Goal: Information Seeking & Learning: Check status

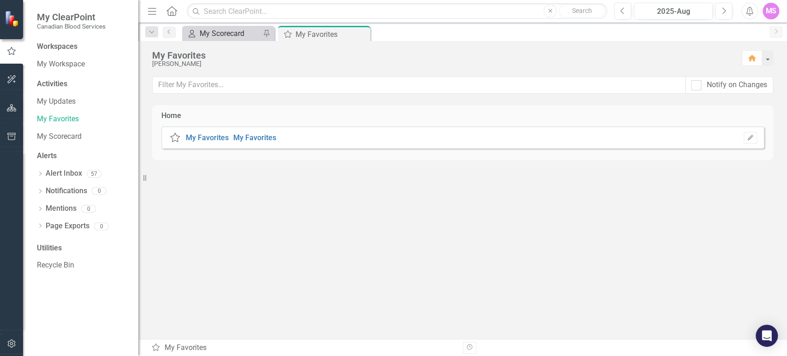
click at [236, 30] on div "My Scorecard" at bounding box center [230, 34] width 61 height 12
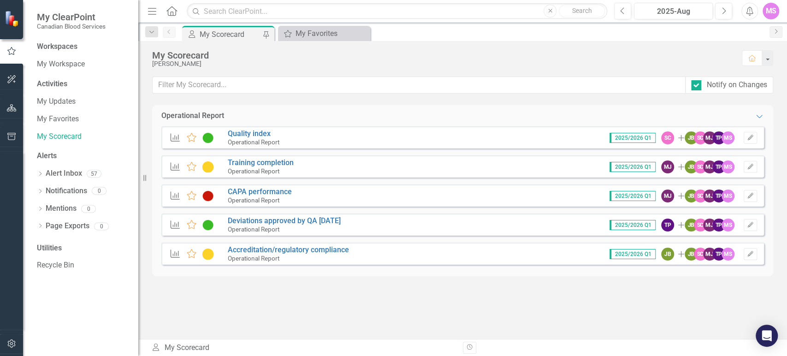
click at [18, 73] on button "button" at bounding box center [11, 79] width 21 height 19
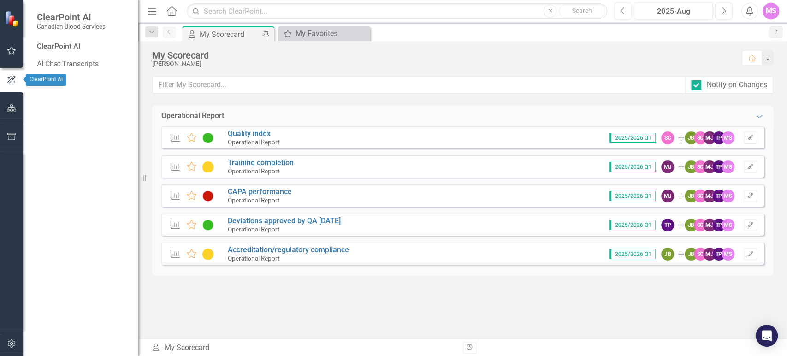
click at [7, 106] on icon "button" at bounding box center [12, 107] width 10 height 7
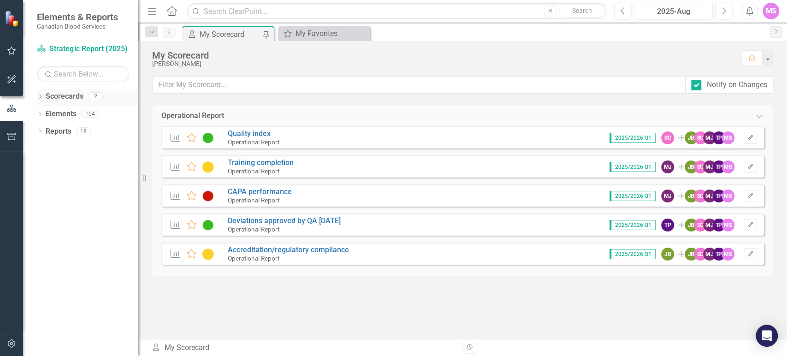
click at [41, 96] on icon at bounding box center [40, 96] width 2 height 4
click at [90, 111] on link "Strategic Report (2025)" at bounding box center [95, 114] width 88 height 11
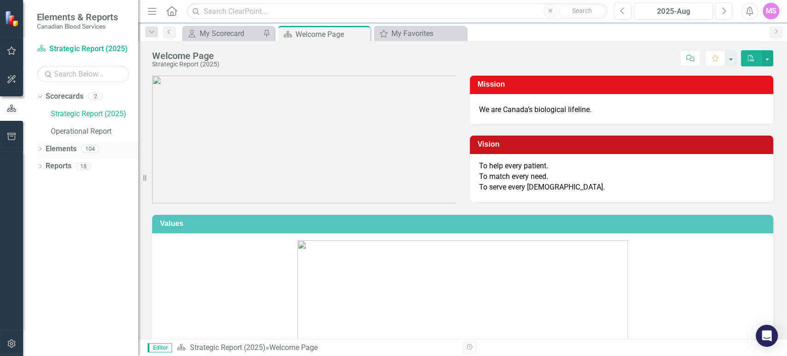
click at [37, 147] on div "Dropdown" at bounding box center [40, 150] width 6 height 8
click at [68, 166] on link "Strategic Priorities Strategic Priorities" at bounding box center [87, 166] width 74 height 11
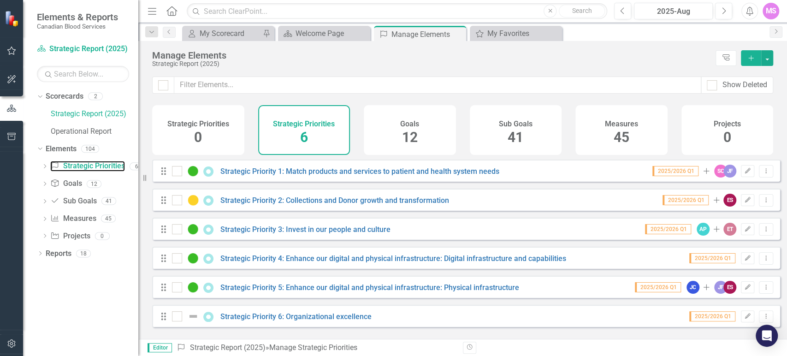
scroll to position [1, 0]
click at [331, 321] on link "Strategic Priority 6: Organizational excellence" at bounding box center [295, 316] width 151 height 9
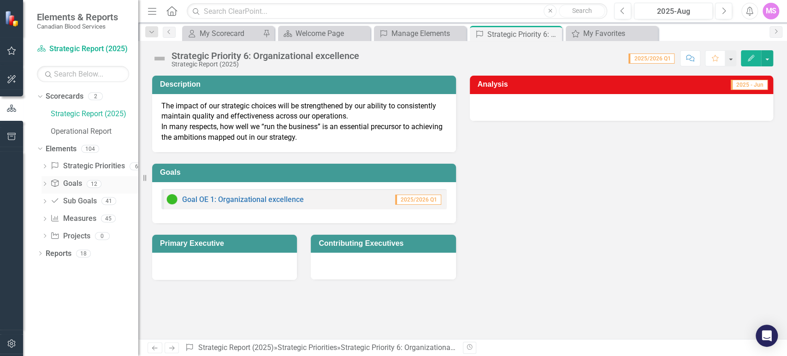
click at [48, 185] on div "Dropdown Goal Goals 12" at bounding box center [89, 185] width 97 height 18
click at [45, 184] on icon "Dropdown" at bounding box center [44, 184] width 6 height 5
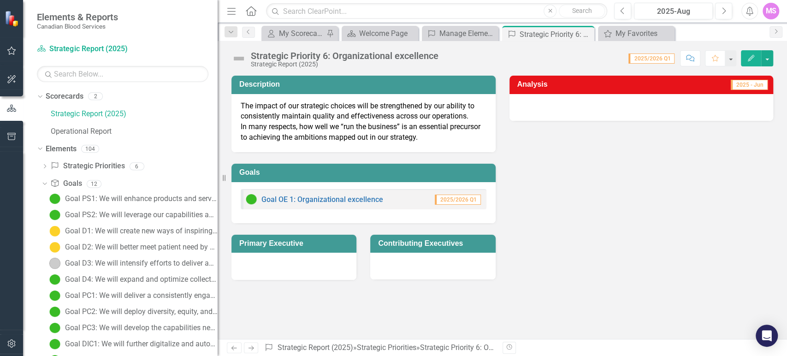
drag, startPoint x: 139, startPoint y: 190, endPoint x: 217, endPoint y: 184, distance: 78.5
click at [217, 184] on div "Resize" at bounding box center [220, 178] width 7 height 356
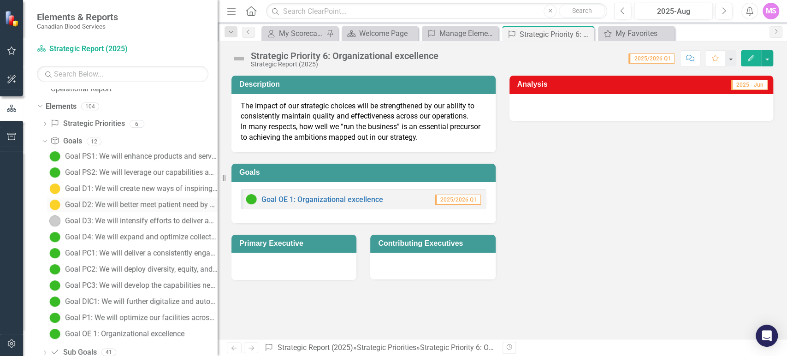
scroll to position [100, 0]
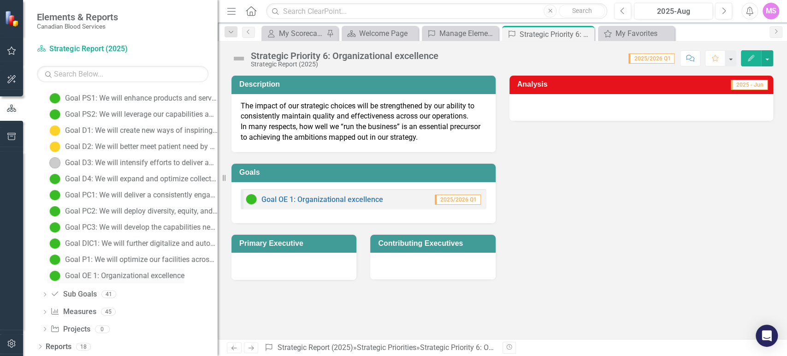
click at [138, 271] on div "Goal OE 1: Organizational excellence" at bounding box center [124, 275] width 119 height 8
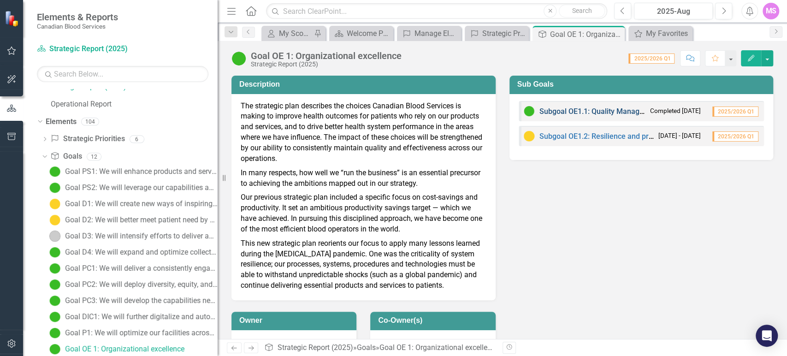
click at [553, 112] on link "Subgoal OE1.1: Quality Management" at bounding box center [599, 111] width 121 height 9
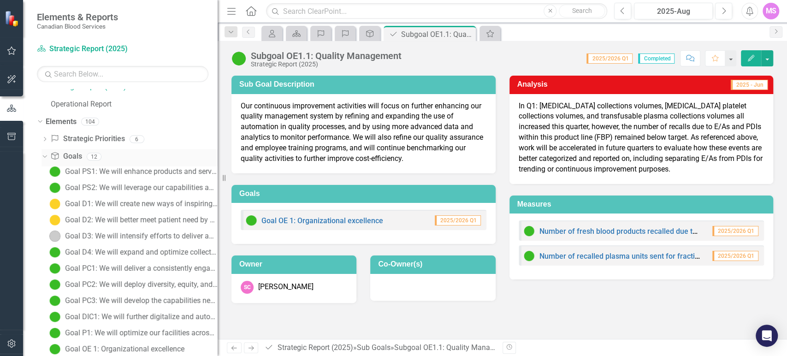
click at [44, 156] on icon at bounding box center [44, 156] width 4 height 2
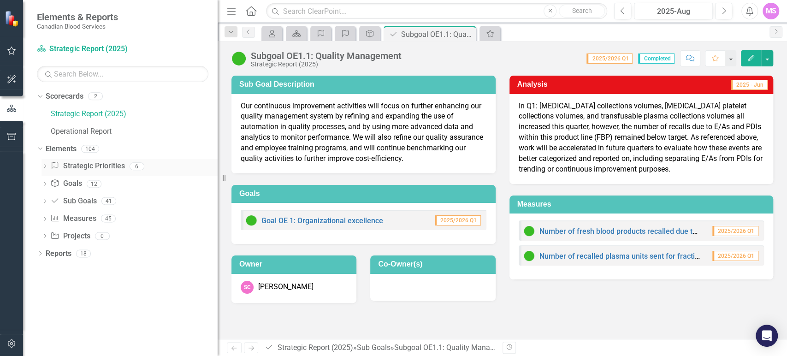
click at [44, 166] on icon "Dropdown" at bounding box center [44, 167] width 6 height 5
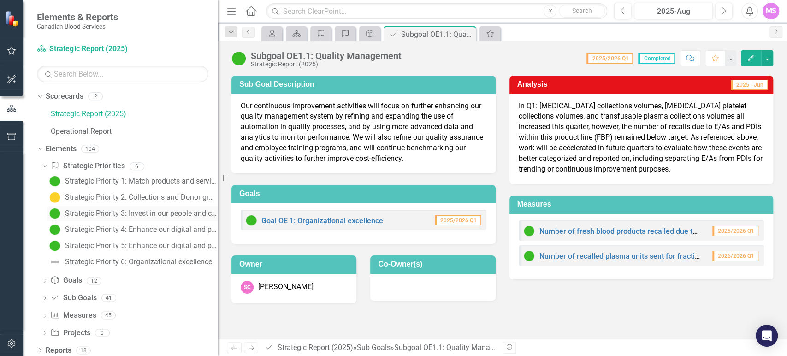
click at [105, 214] on div "Strategic Priority 3: Invest in our people and culture" at bounding box center [141, 213] width 153 height 8
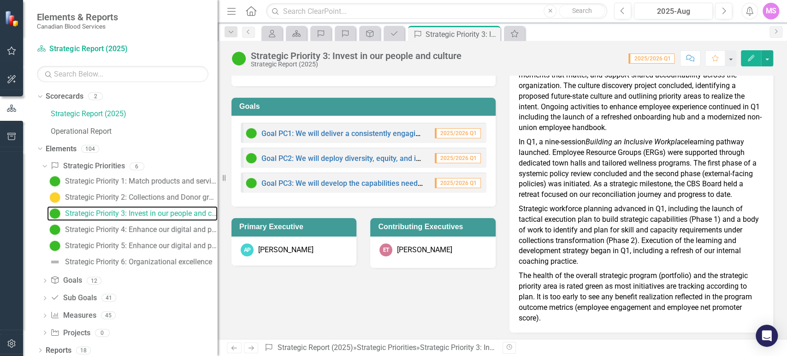
scroll to position [79, 0]
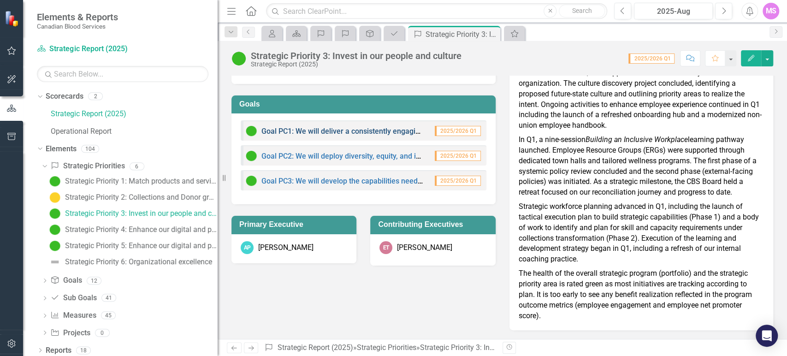
click at [333, 130] on link "Goal PC1: We will deliver a consistently engaging employee experience, strength…" at bounding box center [485, 131] width 449 height 9
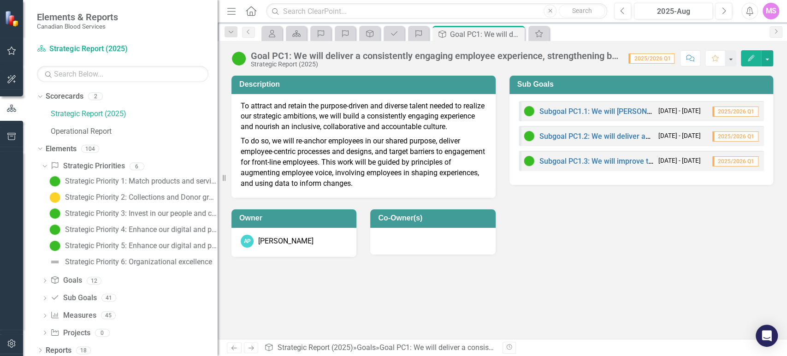
click at [555, 115] on div "Subgoal PC1.1: We will [PERSON_NAME] a culture that aligns with our values and …" at bounding box center [588, 111] width 130 height 11
click at [557, 113] on link "Subgoal PC1.1: We will [PERSON_NAME] a culture that aligns with our values and …" at bounding box center [733, 111] width 389 height 9
click at [588, 137] on link "Subgoal PC1.2: We will deliver an engaging employee experience in alignment wit…" at bounding box center [704, 136] width 331 height 9
click at [566, 160] on link "Subgoal PC1.3: We will improve the front-line employee experience." at bounding box center [651, 161] width 224 height 9
click at [495, 59] on div "Goal PC1: We will deliver a consistently engaging employee experience, strength…" at bounding box center [435, 56] width 368 height 10
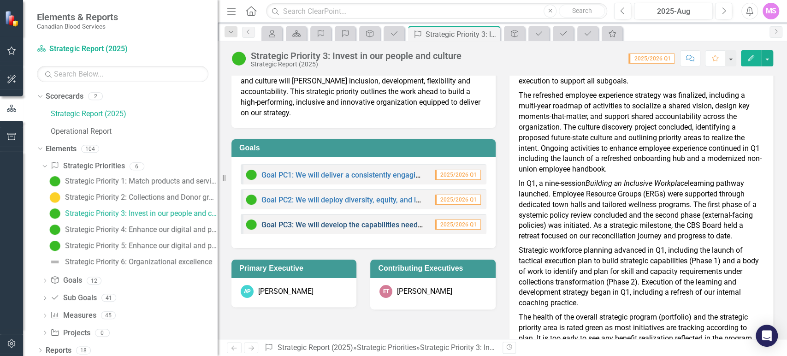
scroll to position [51, 0]
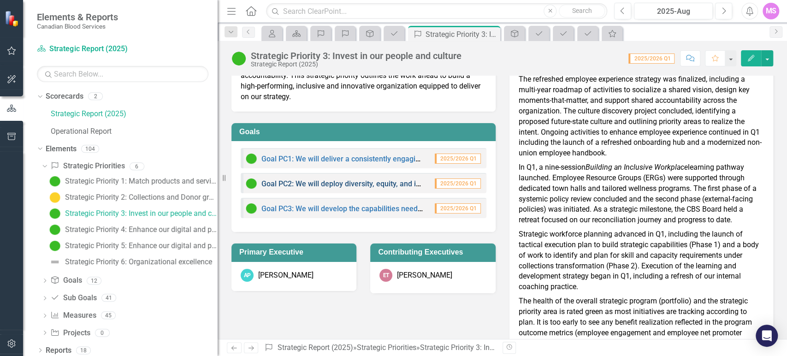
click at [306, 182] on link "Goal PC2: We will deploy diversity, equity, and inclusion (DEI) throughout our …" at bounding box center [510, 183] width 499 height 9
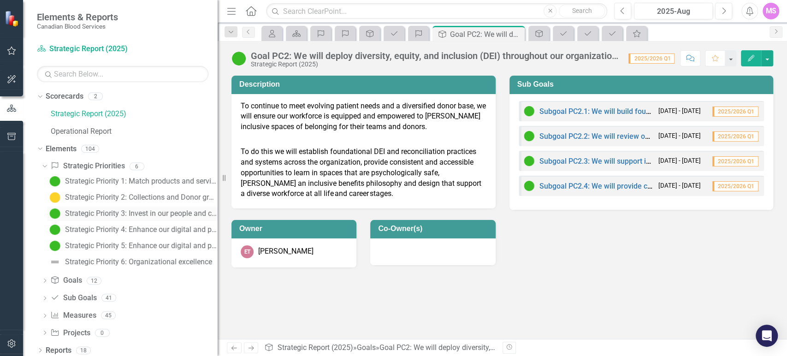
click at [146, 212] on div "Strategic Priority 3: Invest in our people and culture" at bounding box center [141, 213] width 153 height 8
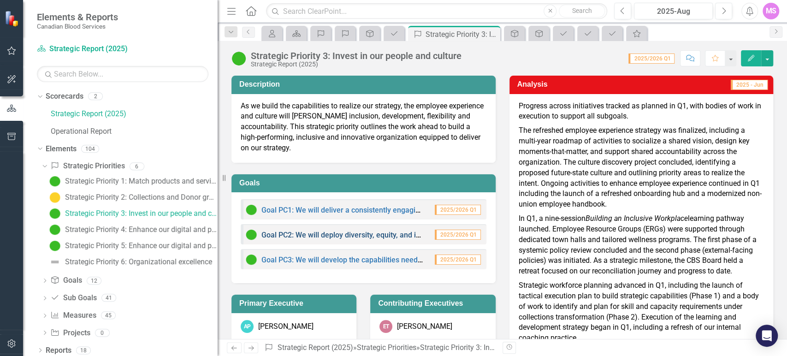
click at [333, 235] on link "Goal PC2: We will deploy diversity, equity, and inclusion (DEI) throughout our …" at bounding box center [510, 234] width 499 height 9
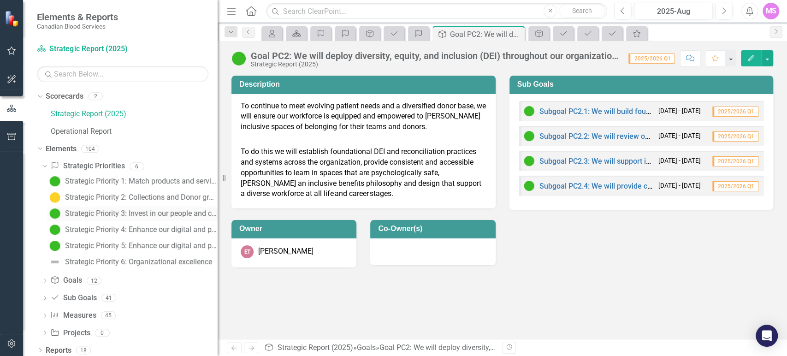
click at [161, 213] on div "Strategic Priority 3: Invest in our people and culture" at bounding box center [141, 213] width 153 height 8
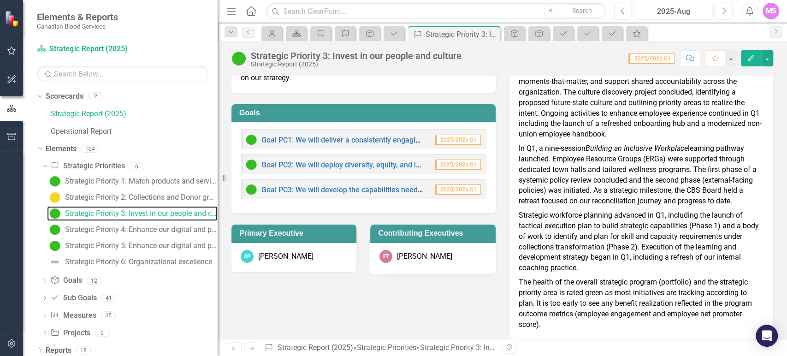
scroll to position [79, 0]
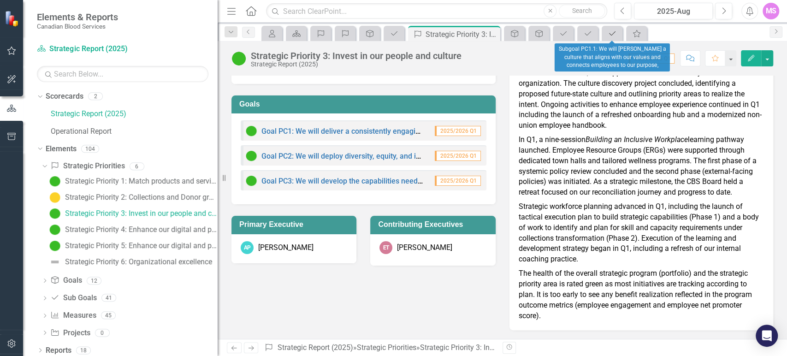
click at [612, 32] on icon "Sub Goals" at bounding box center [611, 33] width 9 height 7
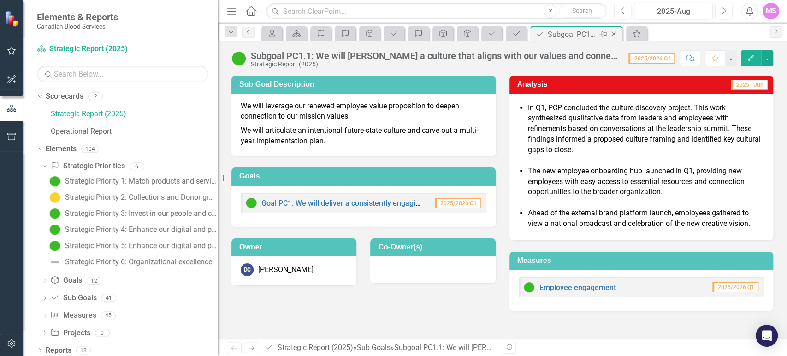
click at [615, 35] on icon "Close" at bounding box center [613, 33] width 9 height 7
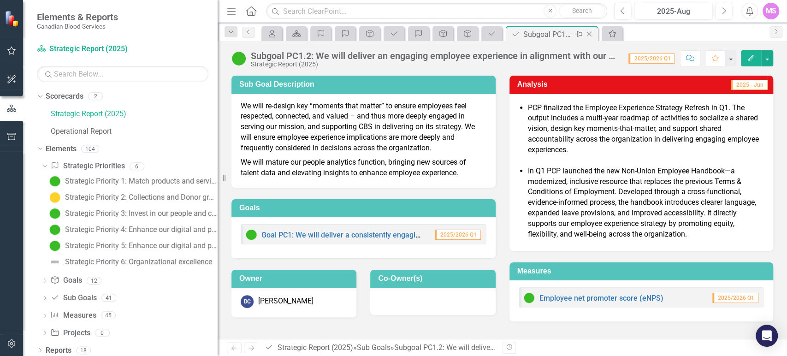
click at [588, 34] on icon at bounding box center [589, 34] width 5 height 5
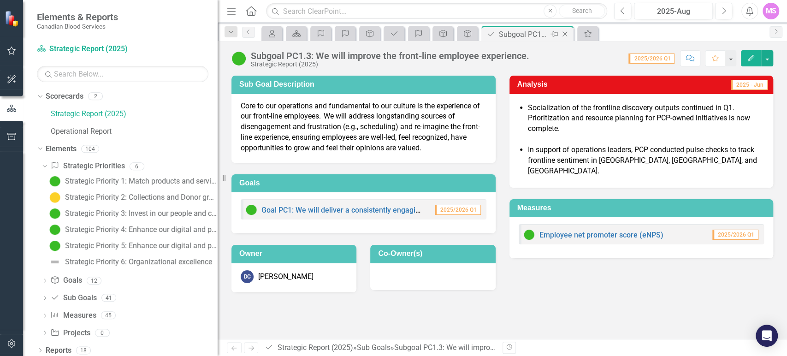
click at [563, 32] on icon "Close" at bounding box center [564, 33] width 9 height 7
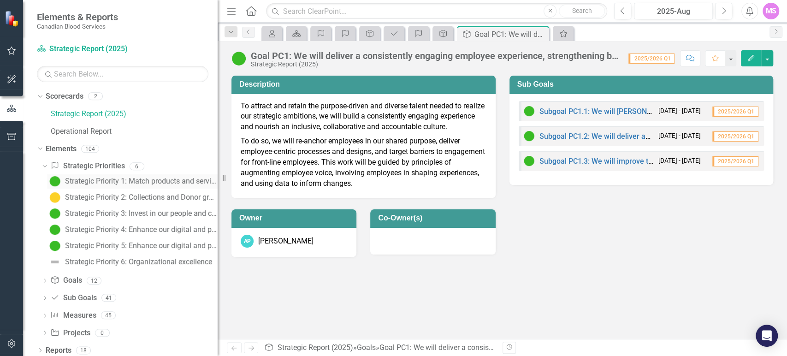
click at [105, 183] on div "Strategic Priority 1: Match products and services to patient and health system …" at bounding box center [141, 181] width 153 height 8
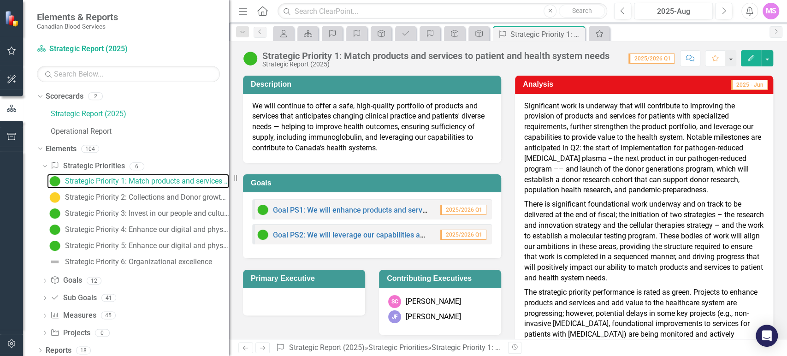
drag, startPoint x: 224, startPoint y: 161, endPoint x: 229, endPoint y: 156, distance: 7.5
click at [229, 156] on div "Resize" at bounding box center [232, 178] width 7 height 356
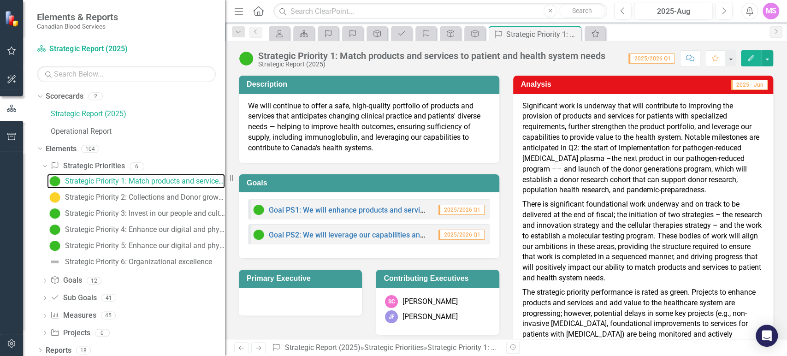
click at [225, 157] on div "Resize" at bounding box center [228, 178] width 7 height 356
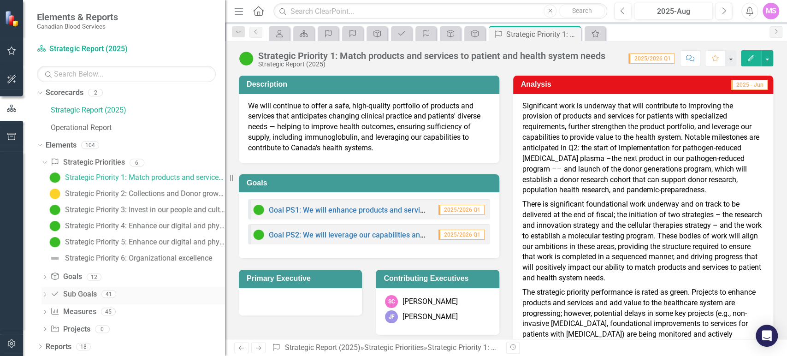
click at [46, 293] on icon "Dropdown" at bounding box center [44, 295] width 6 height 5
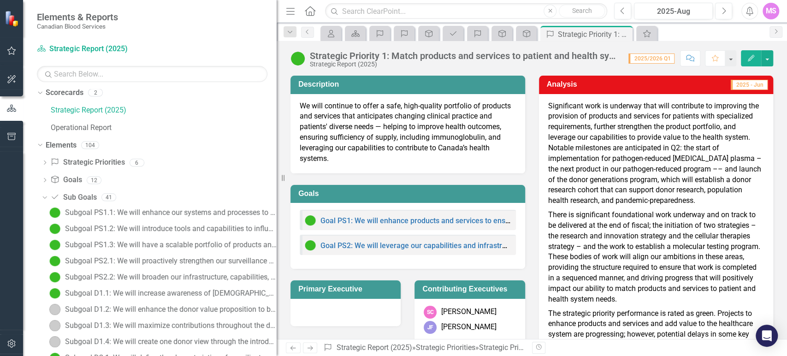
drag, startPoint x: 228, startPoint y: 179, endPoint x: 304, endPoint y: 175, distance: 76.1
click at [324, 174] on div "Elements & Reports Canadian Blood Services Scorecard Strategic Report (2025) Se…" at bounding box center [393, 178] width 787 height 356
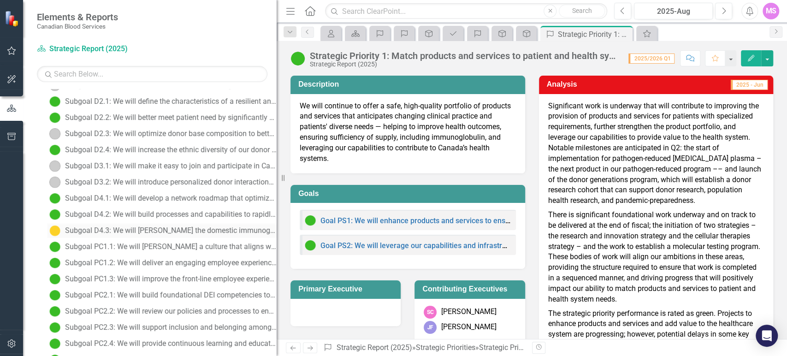
scroll to position [311, 0]
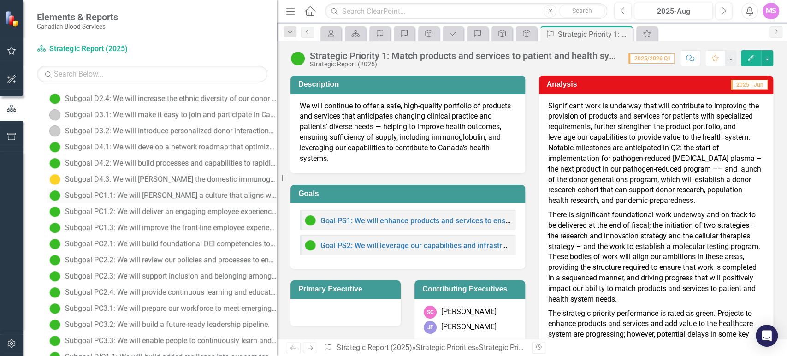
click at [152, 197] on div "Subgoal PC1.1: We will [PERSON_NAME] a culture that aligns with our values and …" at bounding box center [171, 195] width 212 height 8
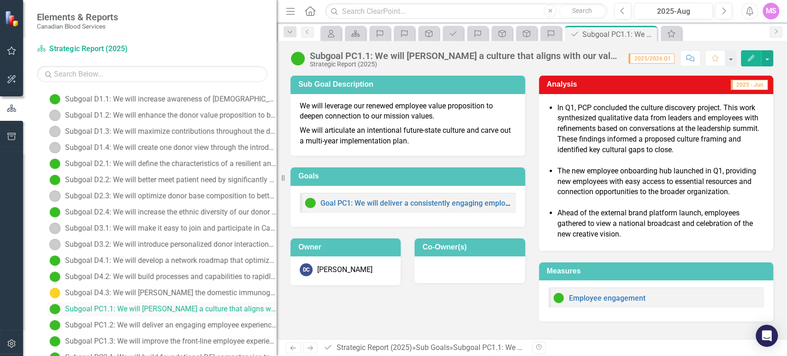
scroll to position [260, 0]
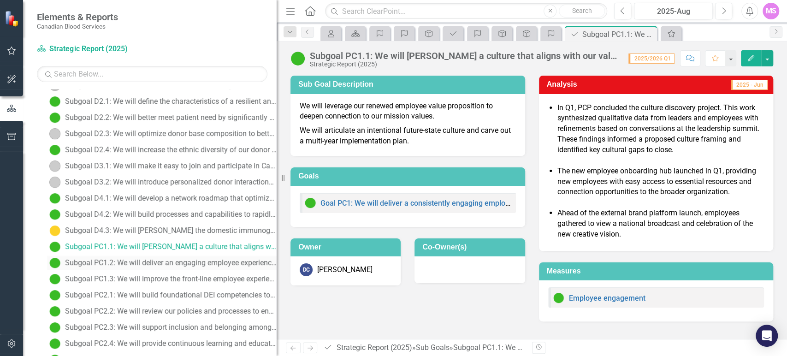
click at [180, 266] on div "Subgoal PC1.2: We will deliver an engaging employee experience in alignment wit…" at bounding box center [171, 263] width 212 height 8
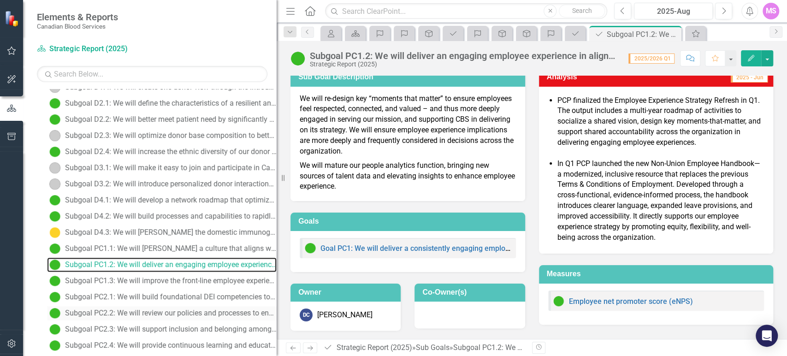
scroll to position [276, 0]
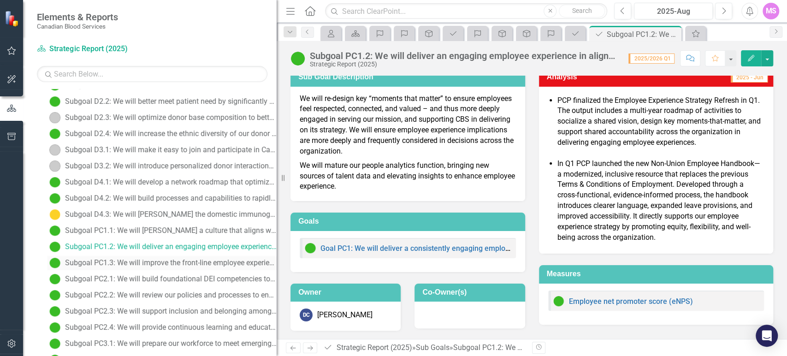
click at [140, 264] on div "Subgoal PC1.3: We will improve the front-line employee experience." at bounding box center [171, 263] width 212 height 8
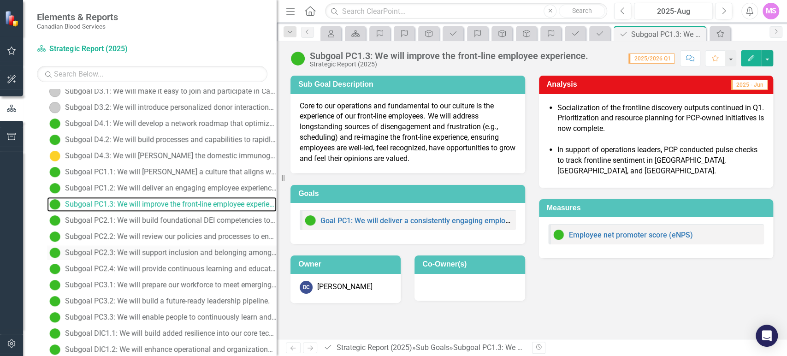
scroll to position [343, 0]
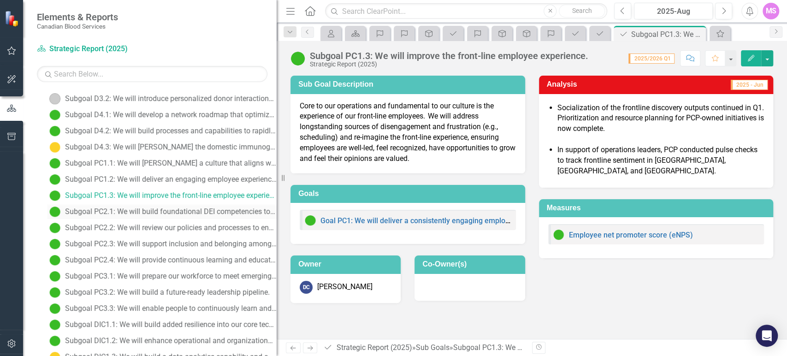
click at [162, 213] on div "Subgoal PC2.1: We will build foundational DEI competencies to deliver on our mi…" at bounding box center [171, 211] width 212 height 8
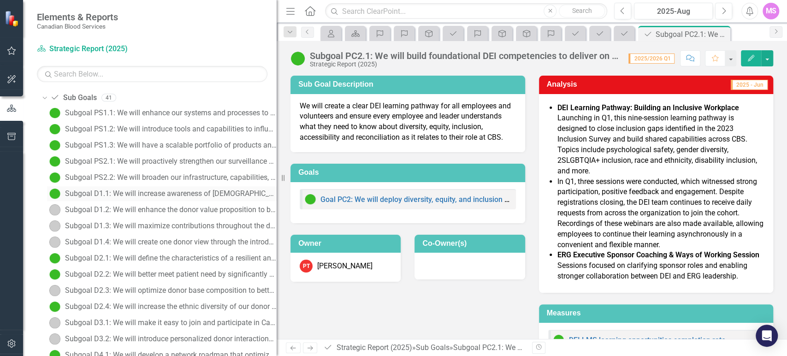
scroll to position [52, 0]
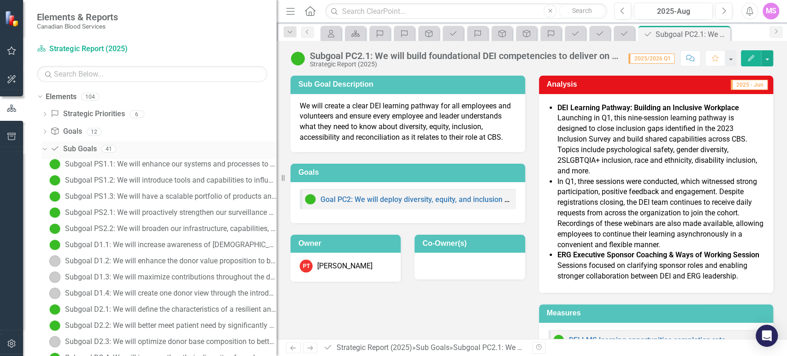
click at [44, 148] on icon "Dropdown" at bounding box center [43, 148] width 5 height 6
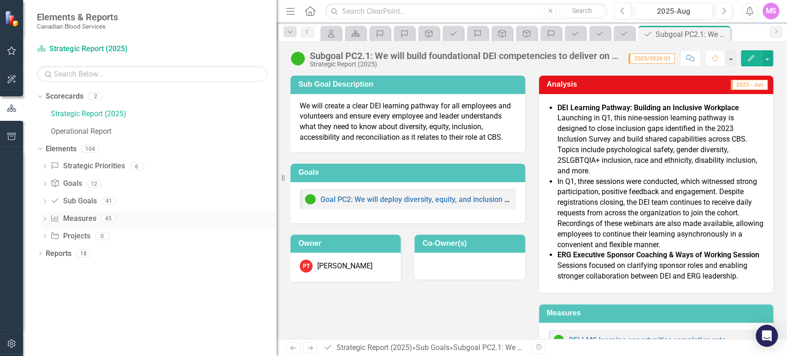
click at [45, 217] on icon "Dropdown" at bounding box center [44, 219] width 6 height 5
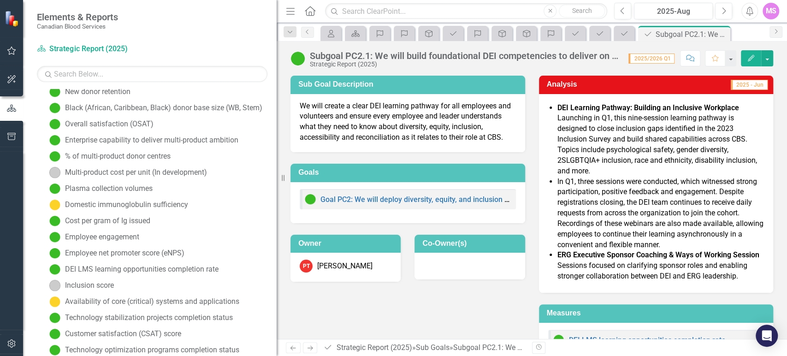
scroll to position [358, 0]
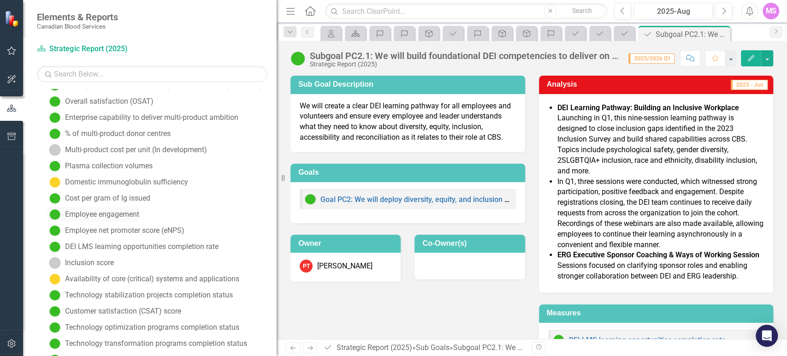
click at [120, 214] on div "Employee engagement" at bounding box center [102, 214] width 74 height 8
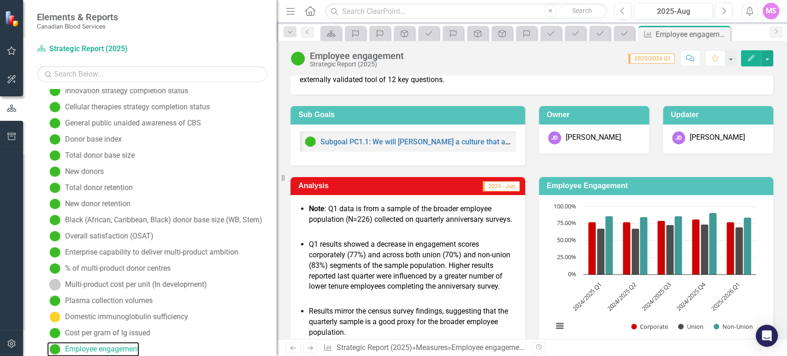
scroll to position [51, 0]
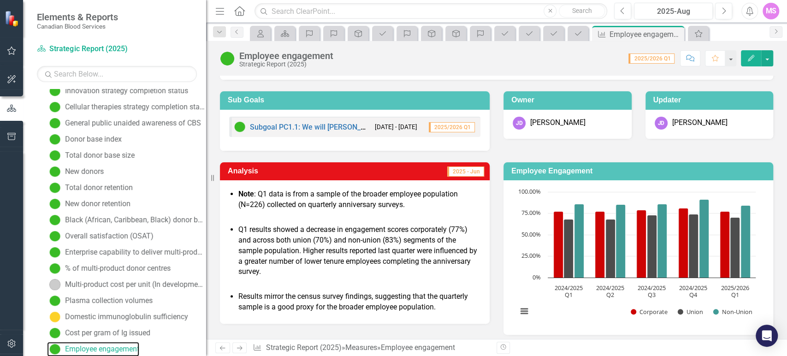
drag, startPoint x: 281, startPoint y: 180, endPoint x: 206, endPoint y: 168, distance: 76.0
click at [206, 168] on div "Resize" at bounding box center [209, 178] width 7 height 356
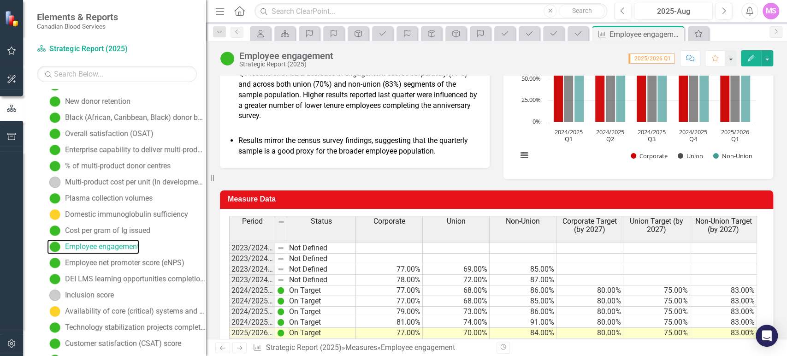
scroll to position [260, 0]
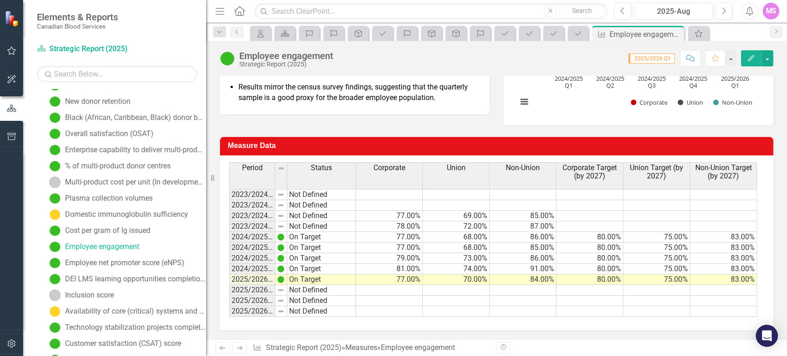
click at [404, 286] on td at bounding box center [389, 290] width 67 height 11
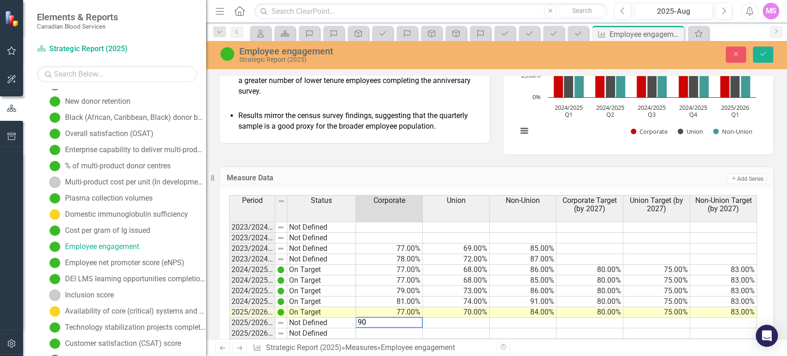
scroll to position [209, 0]
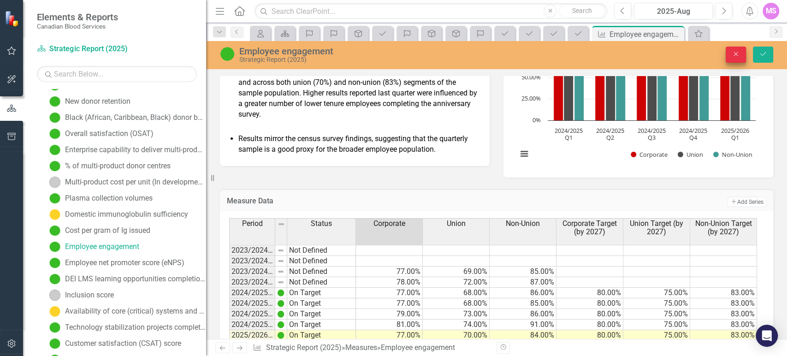
type textarea "90"
click at [735, 48] on button "Close" at bounding box center [735, 55] width 20 height 16
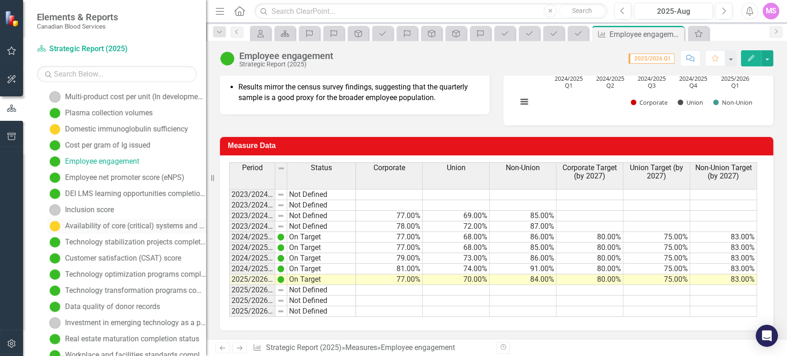
scroll to position [428, 0]
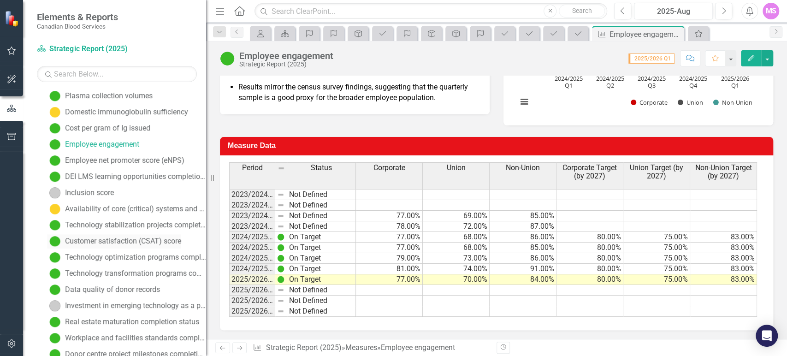
click at [151, 237] on div "Customer satisfaction (CSAT) score" at bounding box center [123, 241] width 116 height 8
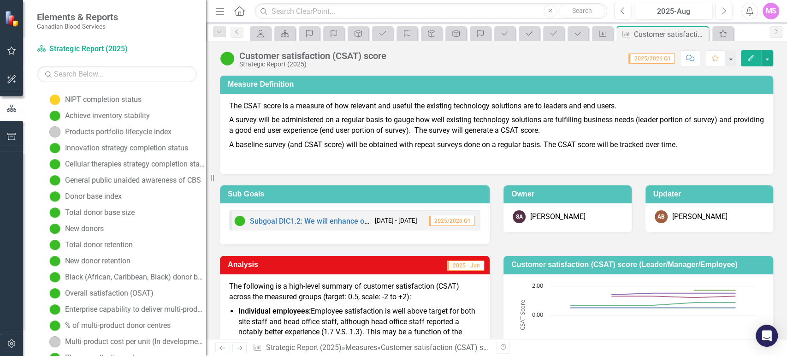
drag, startPoint x: 474, startPoint y: 122, endPoint x: 568, endPoint y: 125, distance: 94.1
click at [568, 125] on p "A survey will be administered on a regular basis to gauge how well existing tec…" at bounding box center [496, 125] width 535 height 25
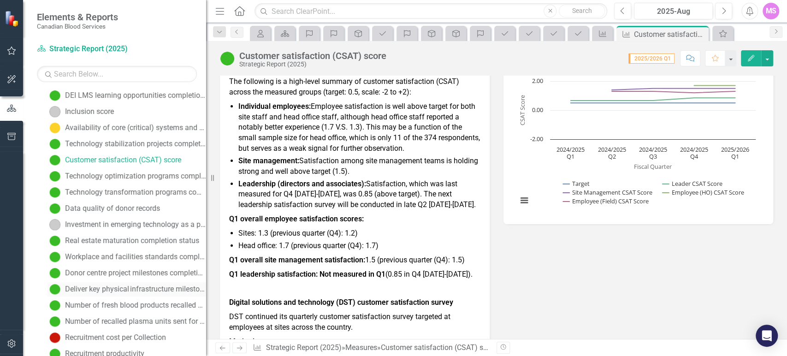
scroll to position [525, 0]
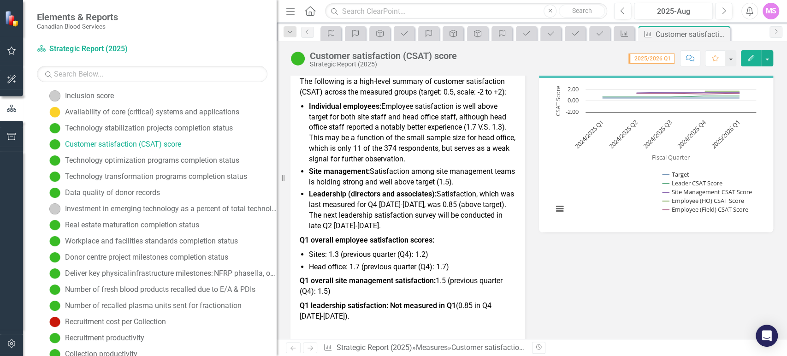
drag, startPoint x: 209, startPoint y: 181, endPoint x: 278, endPoint y: 180, distance: 69.1
click at [278, 180] on div "Resize" at bounding box center [279, 178] width 7 height 356
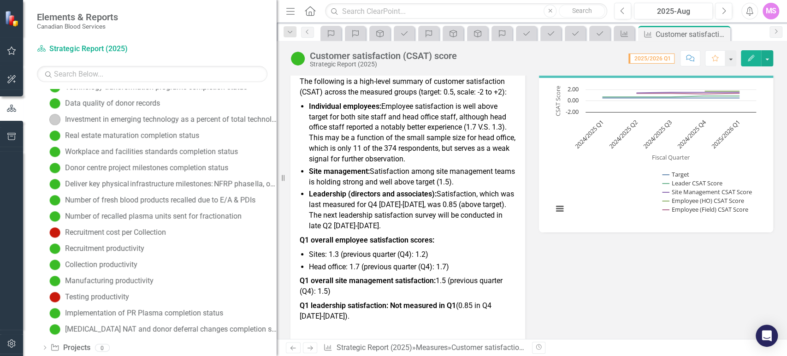
scroll to position [627, 0]
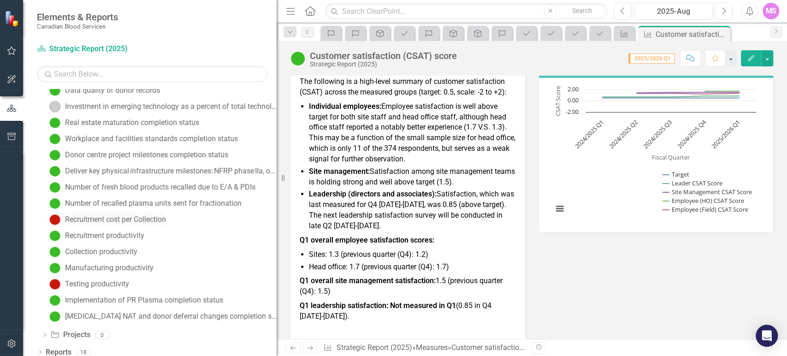
click at [115, 218] on div "Recruitment cost per Collection" at bounding box center [115, 219] width 101 height 8
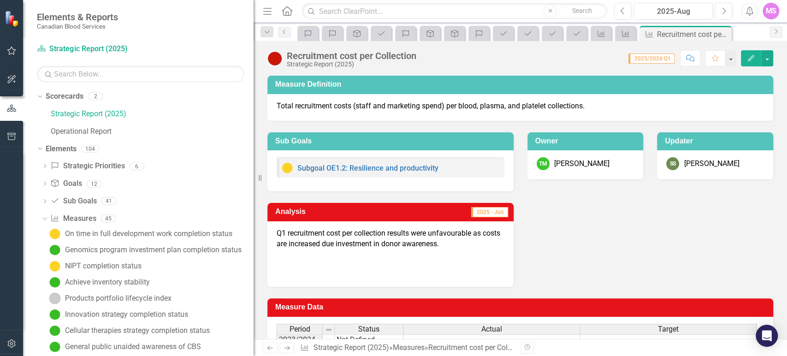
drag, startPoint x: 280, startPoint y: 179, endPoint x: 253, endPoint y: 180, distance: 26.7
click at [253, 180] on div "Resize" at bounding box center [256, 178] width 7 height 356
click at [44, 182] on icon "Dropdown" at bounding box center [44, 184] width 6 height 5
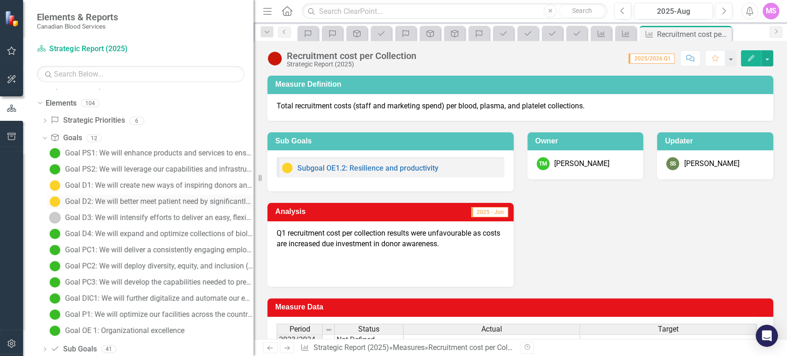
scroll to position [100, 0]
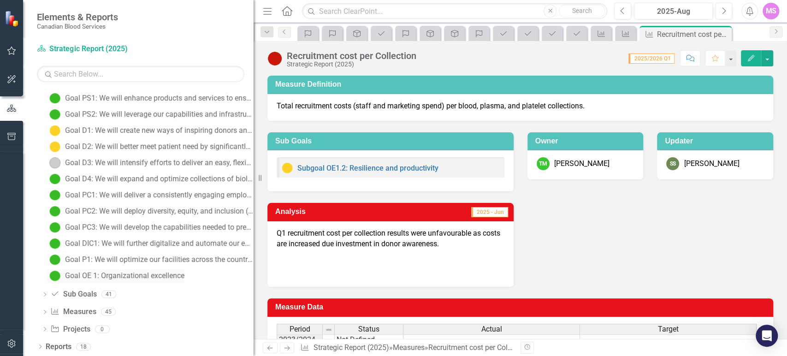
click at [141, 272] on div "Goal OE 1: Organizational excellence" at bounding box center [124, 275] width 119 height 8
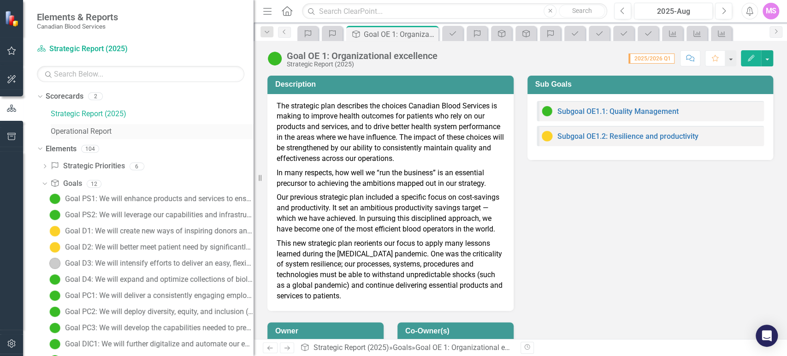
click at [100, 133] on link "Operational Report" at bounding box center [152, 131] width 203 height 11
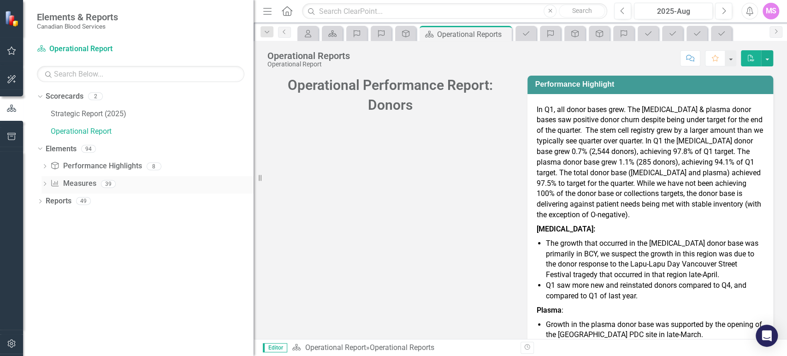
click at [45, 184] on icon "Dropdown" at bounding box center [44, 184] width 6 height 5
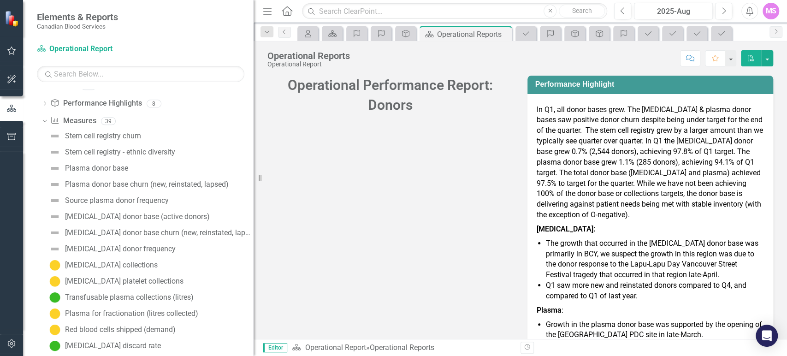
scroll to position [51, 0]
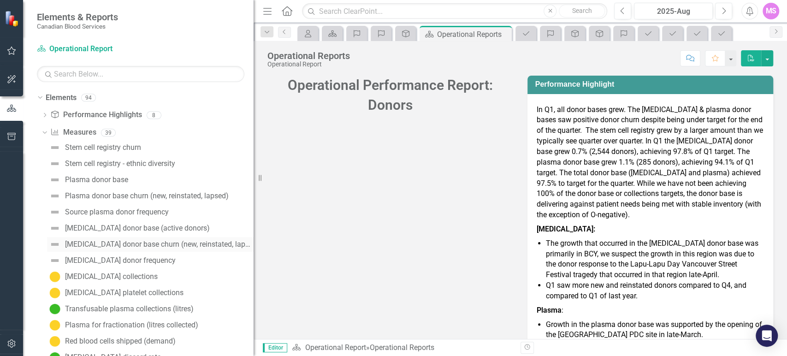
click at [125, 241] on div "[MEDICAL_DATA] donor base churn (new, reinstated, lapsed)" at bounding box center [159, 244] width 188 height 8
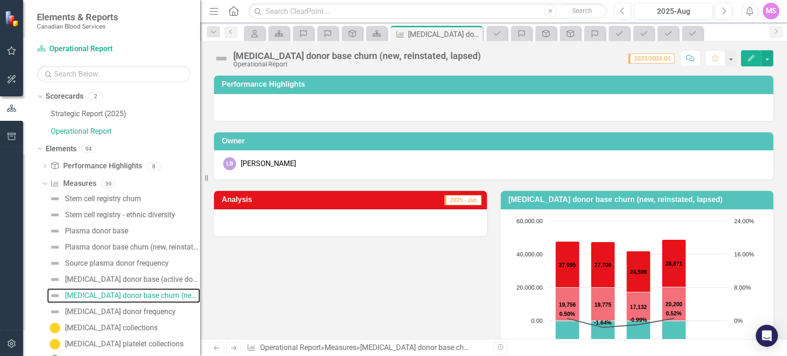
drag, startPoint x: 258, startPoint y: 177, endPoint x: 200, endPoint y: 174, distance: 58.2
click at [200, 174] on div "Resize" at bounding box center [203, 178] width 7 height 356
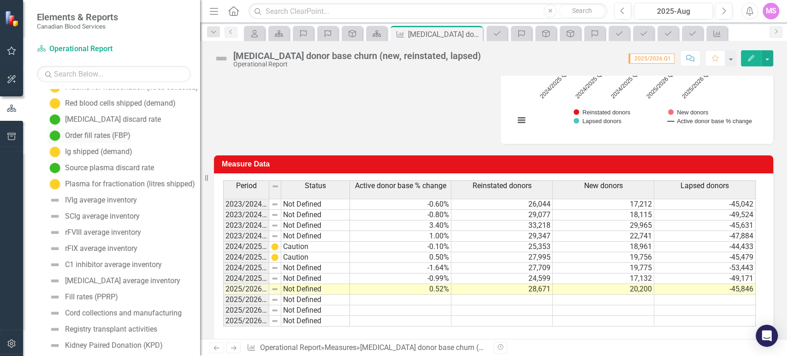
scroll to position [307, 0]
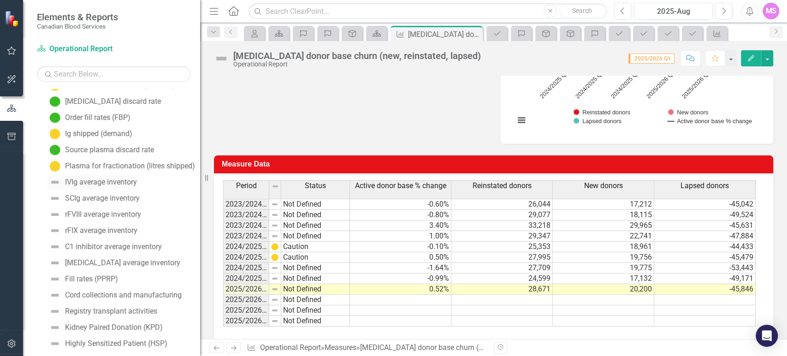
click at [106, 179] on div "IVIg average inventory" at bounding box center [101, 182] width 72 height 8
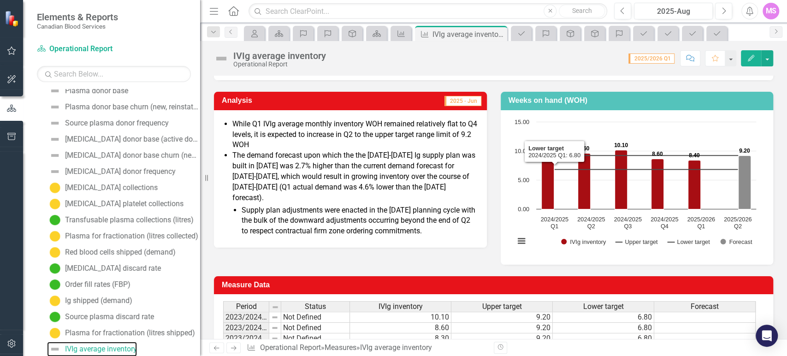
scroll to position [102, 0]
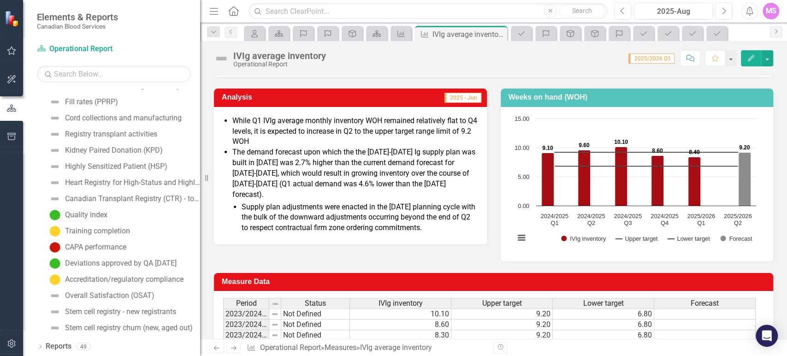
click at [92, 213] on div "Quality index" at bounding box center [86, 215] width 42 height 8
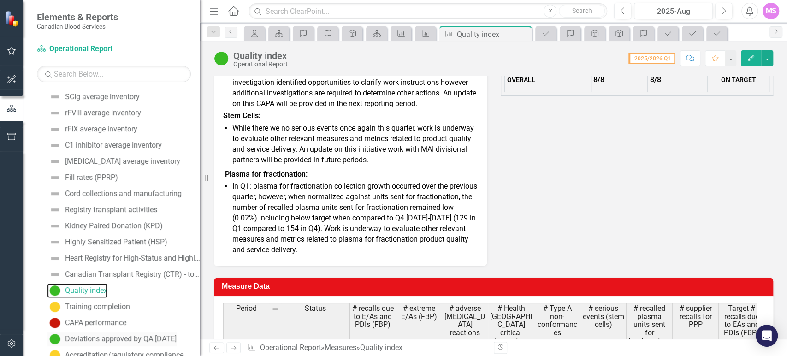
scroll to position [484, 0]
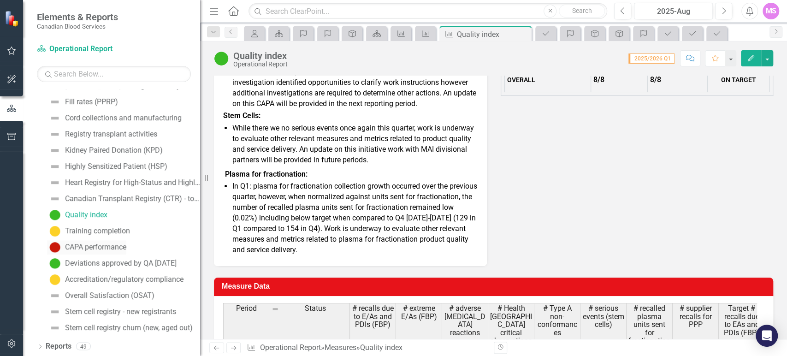
click at [83, 244] on div "CAPA performance" at bounding box center [95, 247] width 61 height 8
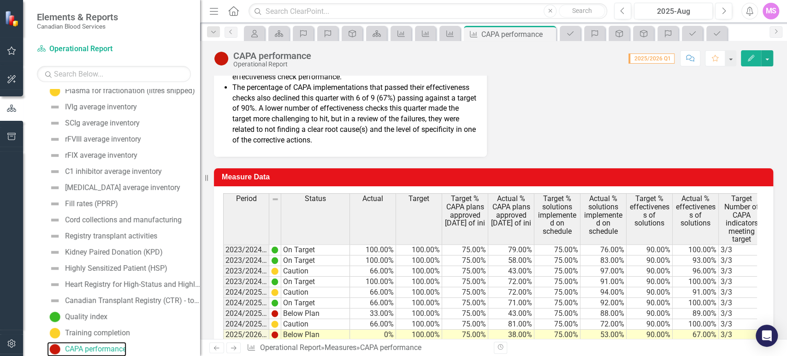
scroll to position [461, 0]
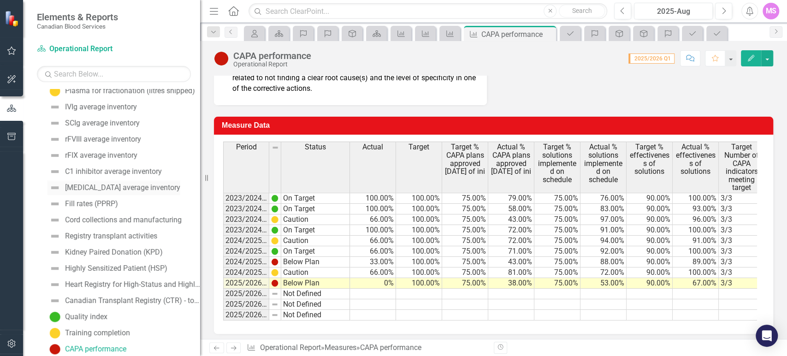
click at [112, 188] on div "[MEDICAL_DATA] average inventory" at bounding box center [122, 187] width 115 height 8
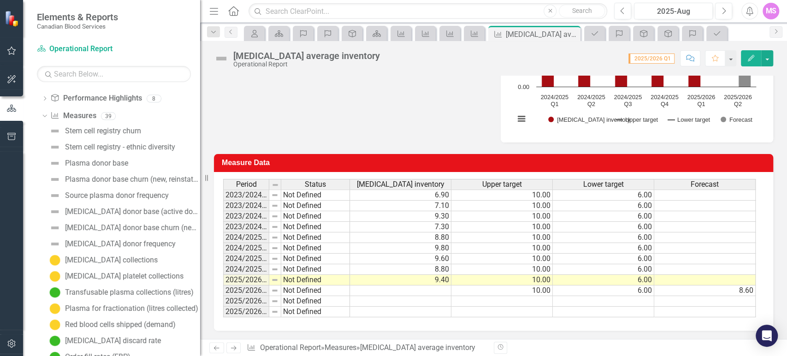
scroll to position [153, 0]
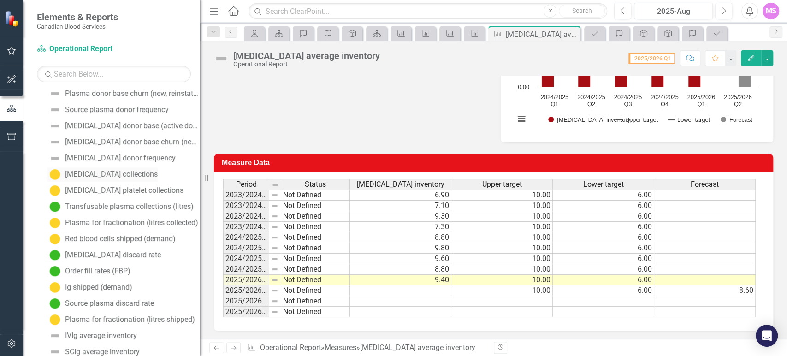
click at [119, 171] on div "[MEDICAL_DATA] collections" at bounding box center [111, 174] width 93 height 8
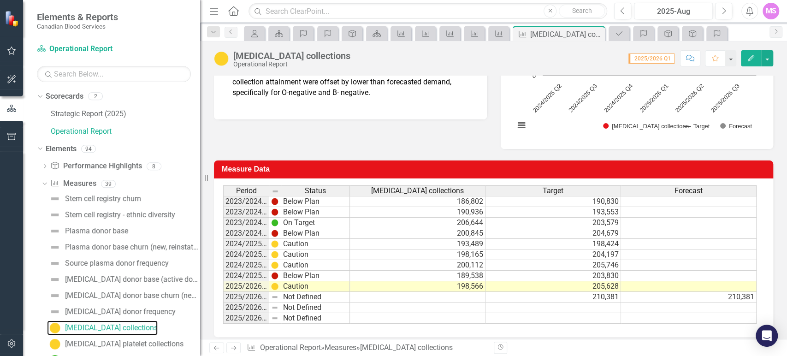
scroll to position [221, 0]
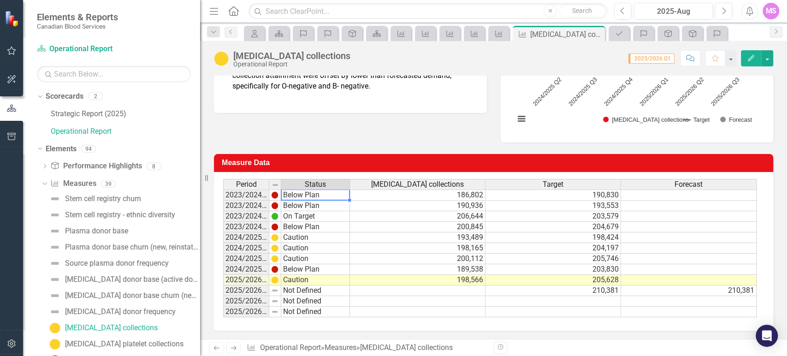
click at [315, 193] on td "Below Plan" at bounding box center [315, 194] width 69 height 11
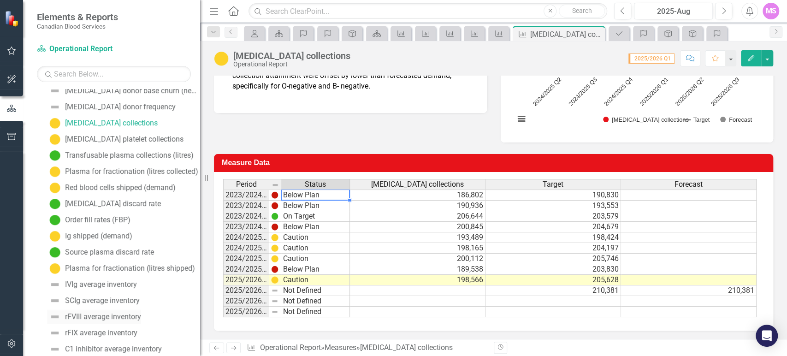
scroll to position [409, 0]
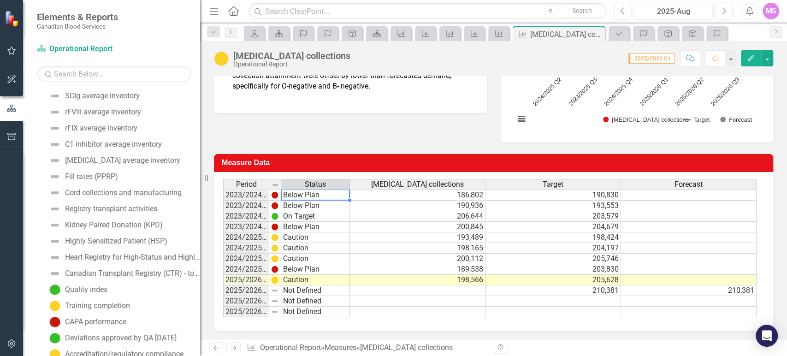
click at [109, 287] on div "Quality index" at bounding box center [123, 289] width 153 height 15
click at [101, 287] on div "Quality index" at bounding box center [86, 289] width 42 height 8
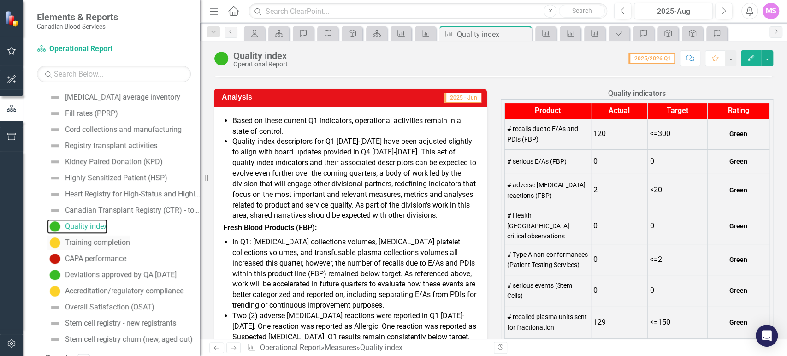
scroll to position [484, 0]
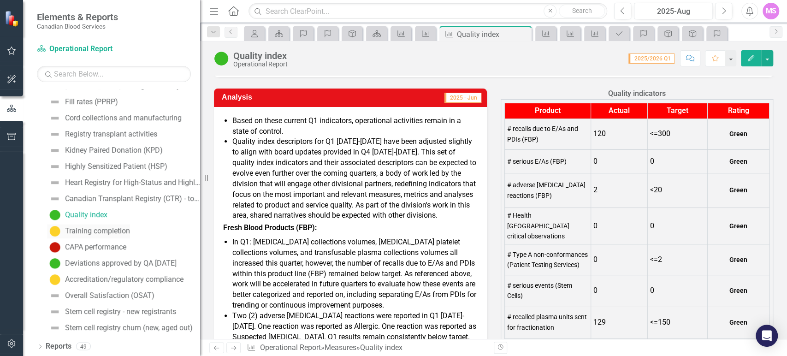
click at [95, 231] on div "Training completion" at bounding box center [97, 231] width 65 height 8
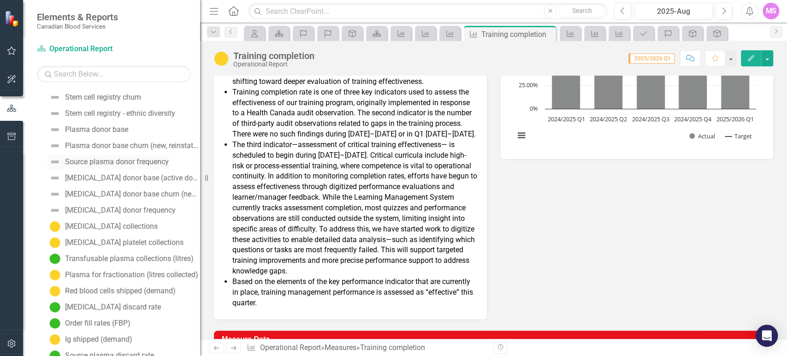
scroll to position [110, 0]
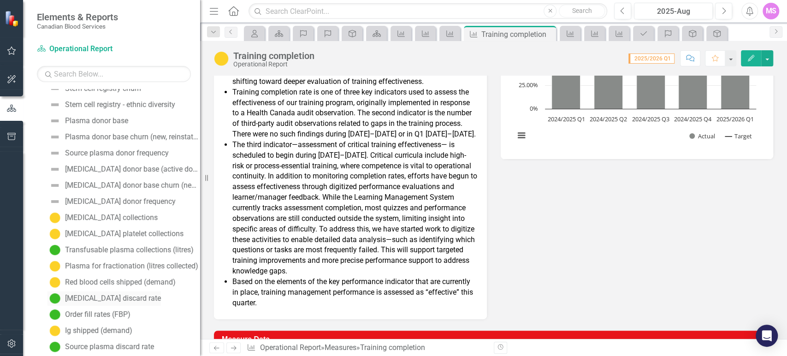
click at [116, 295] on div "[MEDICAL_DATA] discard rate" at bounding box center [113, 298] width 96 height 8
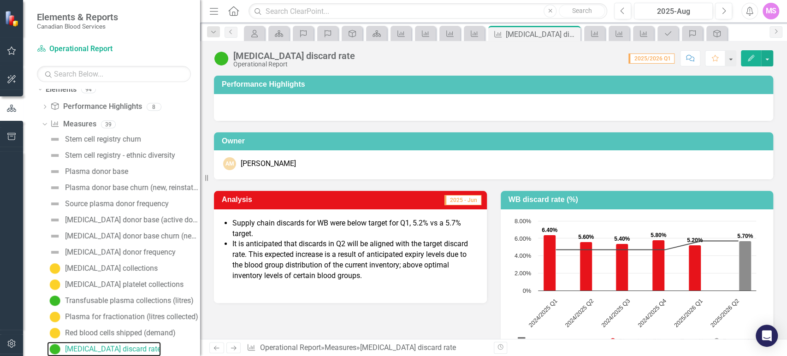
scroll to position [51, 0]
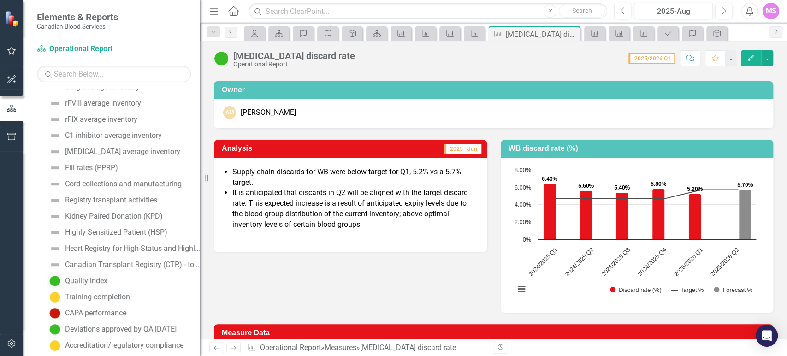
click at [92, 278] on div "Quality index" at bounding box center [86, 280] width 42 height 8
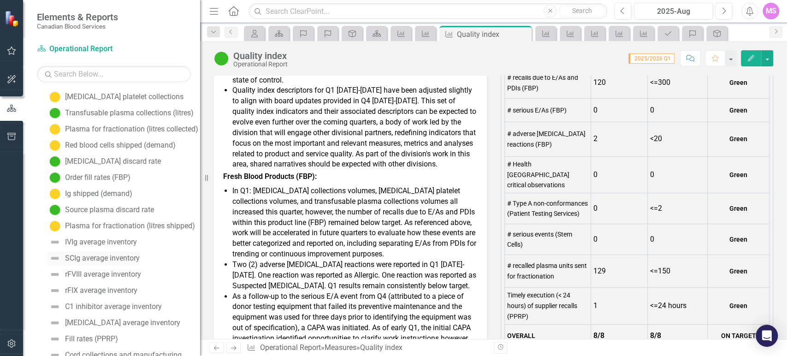
scroll to position [196, 0]
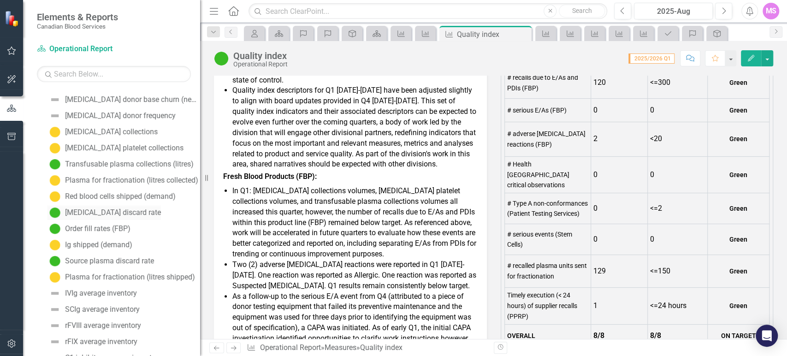
click at [105, 212] on div "[MEDICAL_DATA] discard rate" at bounding box center [113, 212] width 96 height 8
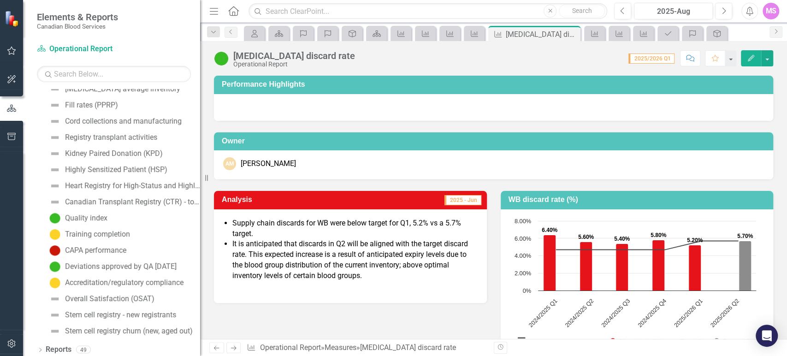
scroll to position [484, 0]
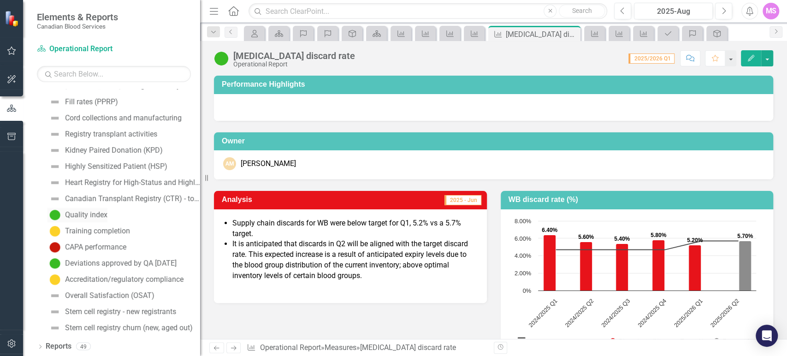
click at [93, 213] on div "Quality index" at bounding box center [86, 215] width 42 height 8
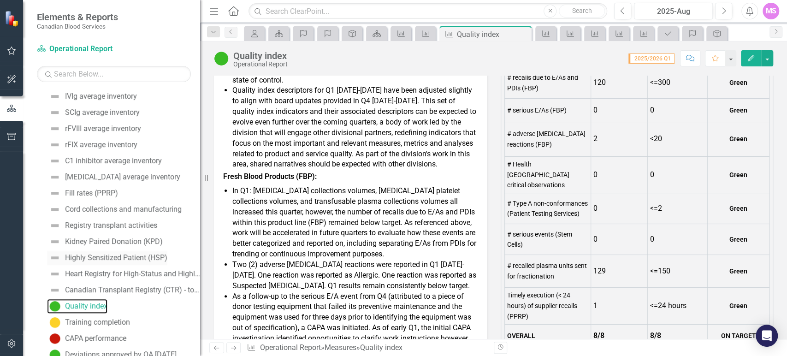
scroll to position [484, 0]
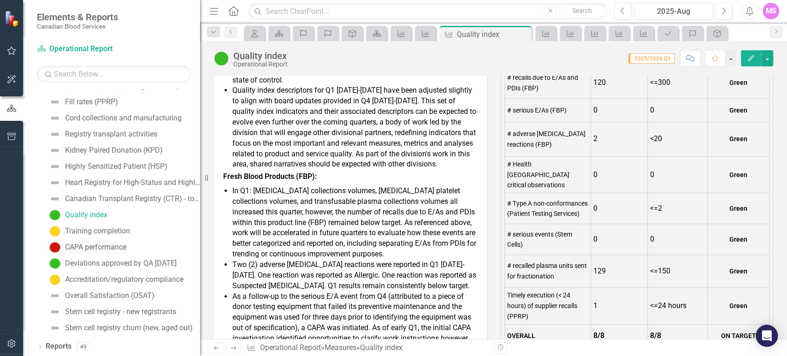
click at [111, 245] on div "CAPA performance" at bounding box center [95, 247] width 61 height 8
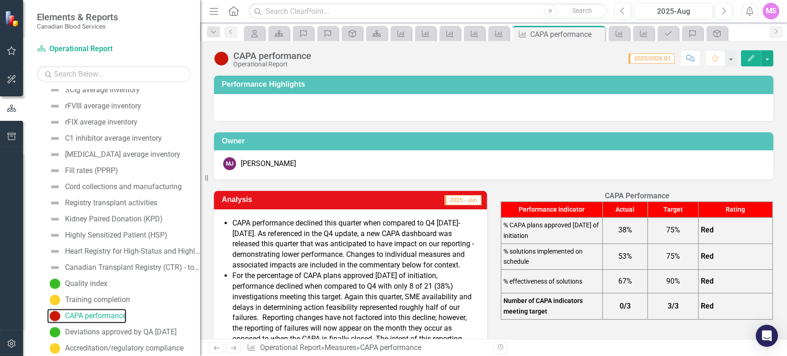
scroll to position [484, 0]
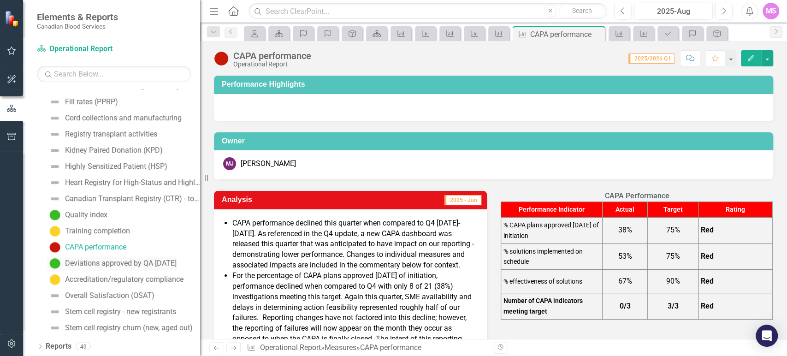
click at [143, 265] on div "Deviations approved by QA [DATE]" at bounding box center [121, 263] width 112 height 8
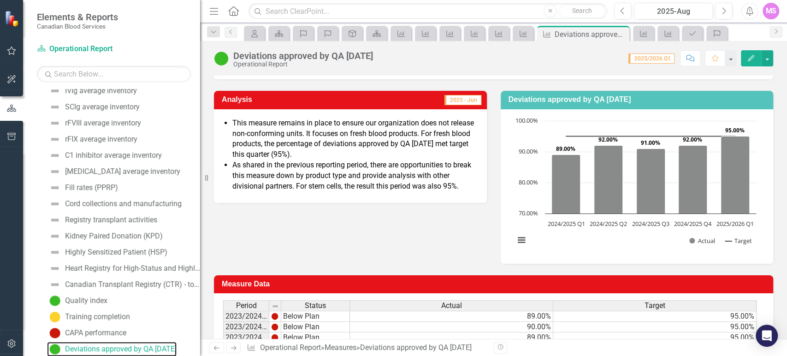
scroll to position [102, 0]
